Goal: Find specific page/section: Find specific page/section

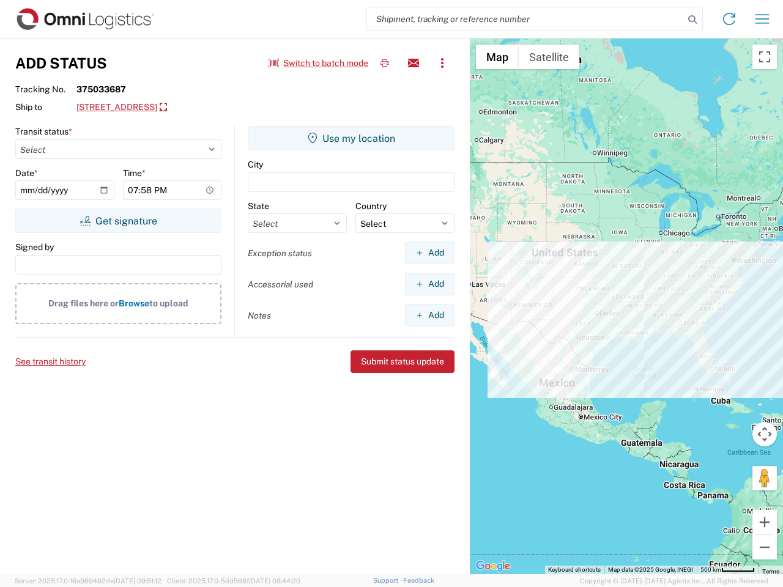
click at [525, 19] on input "search" at bounding box center [525, 18] width 317 height 23
click at [692, 20] on icon at bounding box center [692, 19] width 17 height 17
click at [729, 19] on icon at bounding box center [729, 19] width 20 height 20
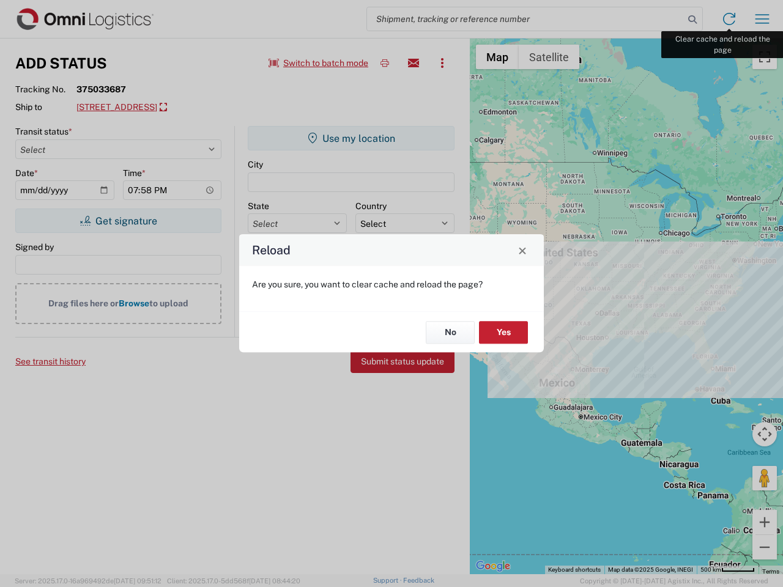
click at [762, 19] on div "Reload Are you sure, you want to clear cache and reload the page? No Yes" at bounding box center [391, 293] width 783 height 587
click at [319, 63] on div "Reload Are you sure, you want to clear cache and reload the page? No Yes" at bounding box center [391, 293] width 783 height 587
click at [385, 63] on div "Reload Are you sure, you want to clear cache and reload the page? No Yes" at bounding box center [391, 293] width 783 height 587
click at [413, 63] on div "Reload Are you sure, you want to clear cache and reload the page? No Yes" at bounding box center [391, 293] width 783 height 587
click at [442, 63] on div "Reload Are you sure, you want to clear cache and reload the page? No Yes" at bounding box center [391, 293] width 783 height 587
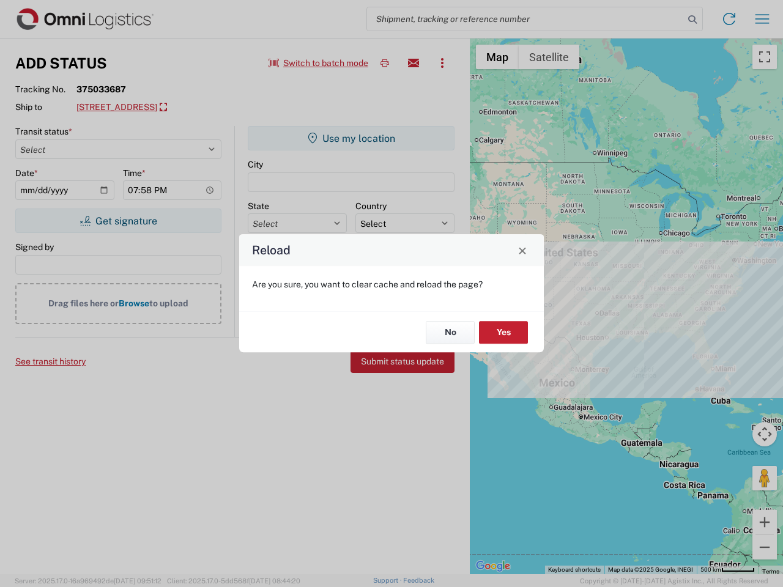
click at [190, 108] on div "Reload Are you sure, you want to clear cache and reload the page? No Yes" at bounding box center [391, 293] width 783 height 587
click at [118, 221] on div "Reload Are you sure, you want to clear cache and reload the page? No Yes" at bounding box center [391, 293] width 783 height 587
